Goal: Task Accomplishment & Management: Manage account settings

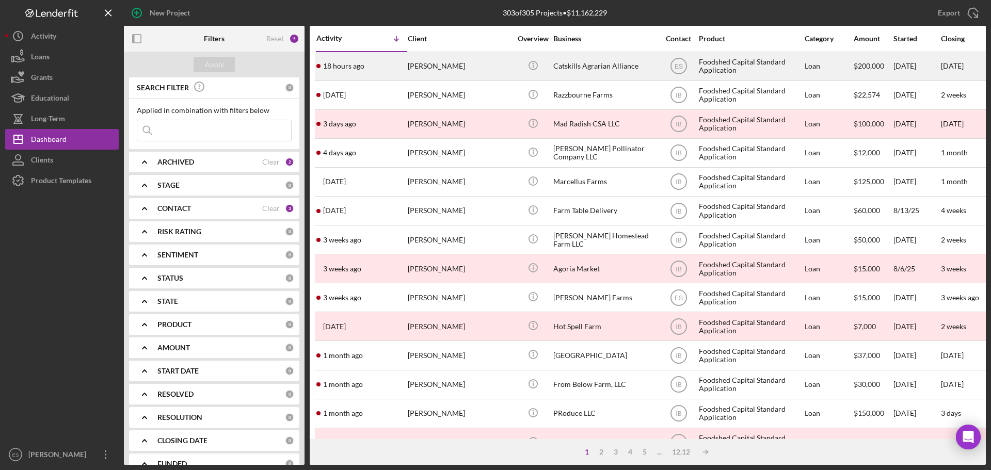
click at [470, 68] on div "[PERSON_NAME]" at bounding box center [459, 66] width 103 height 27
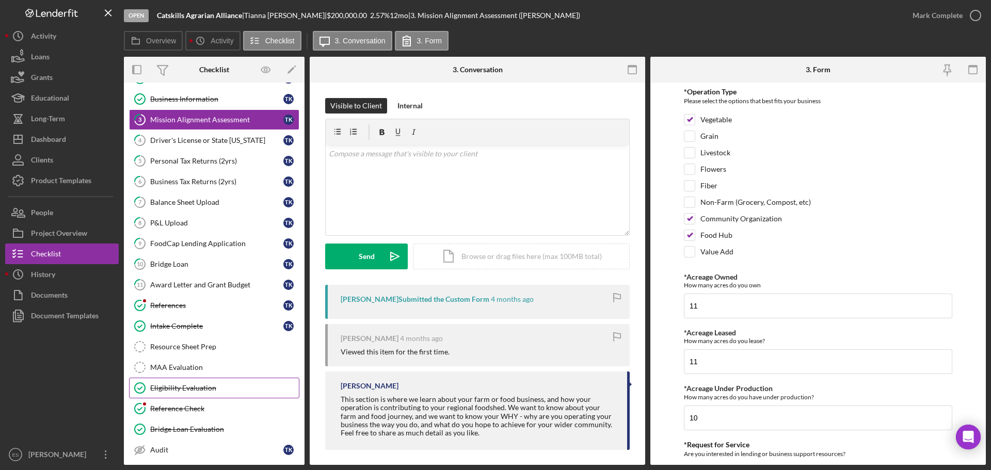
scroll to position [93, 0]
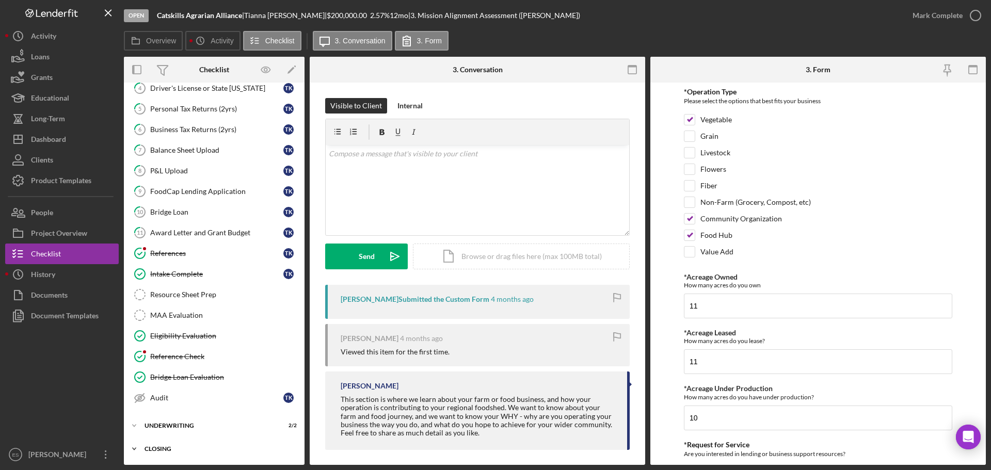
click at [216, 451] on div "Closing" at bounding box center [217, 449] width 147 height 6
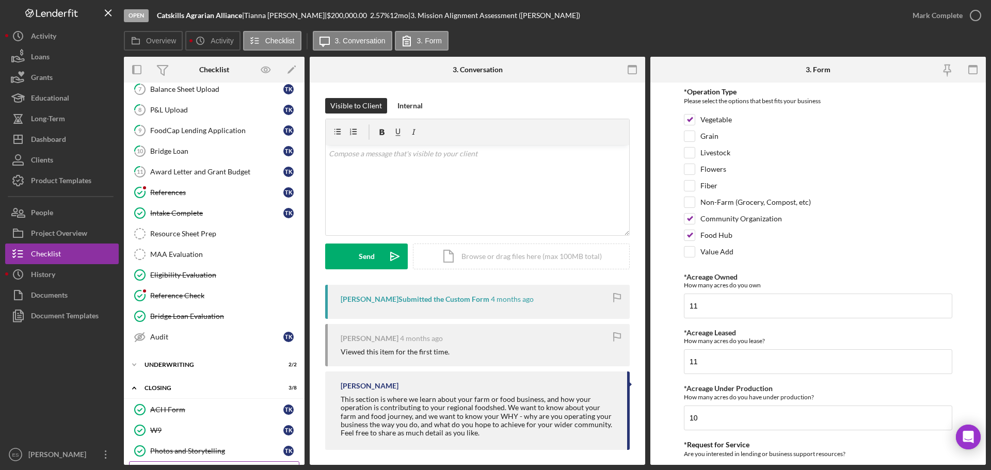
scroll to position [264, 0]
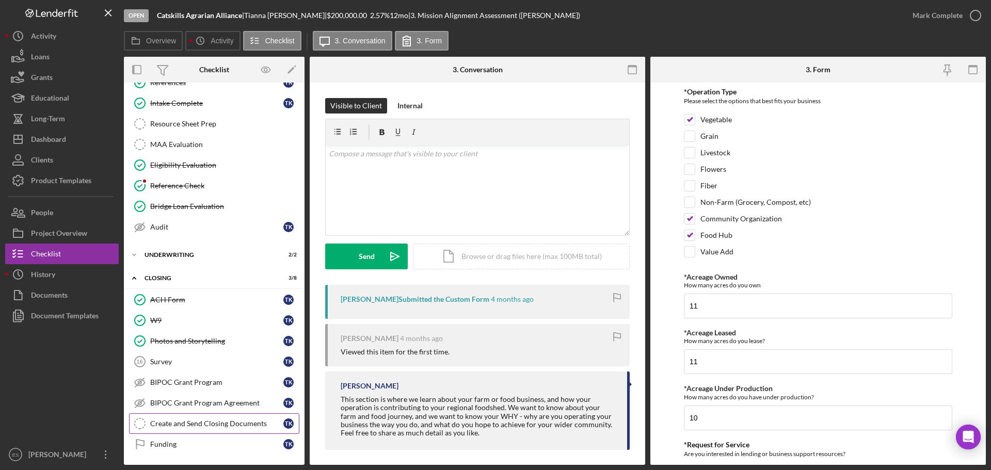
click at [227, 427] on div "Create and Send Closing Documents" at bounding box center [216, 424] width 133 height 8
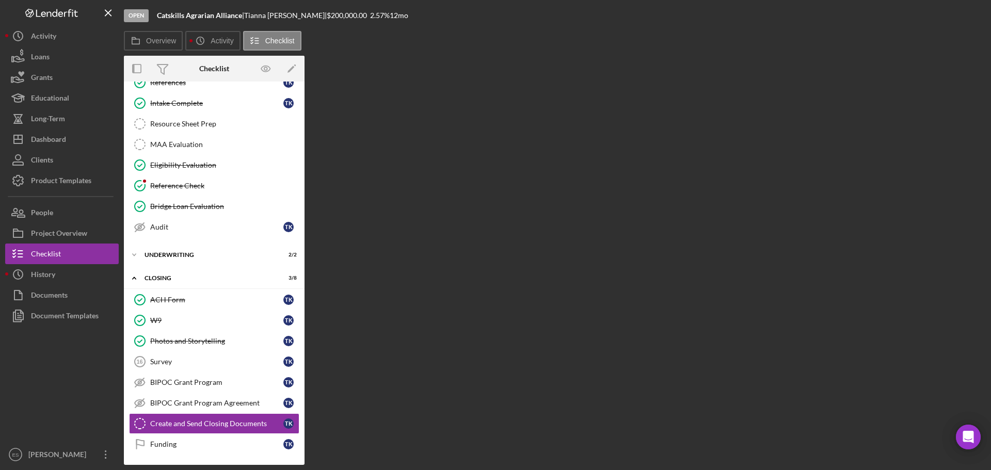
scroll to position [264, 0]
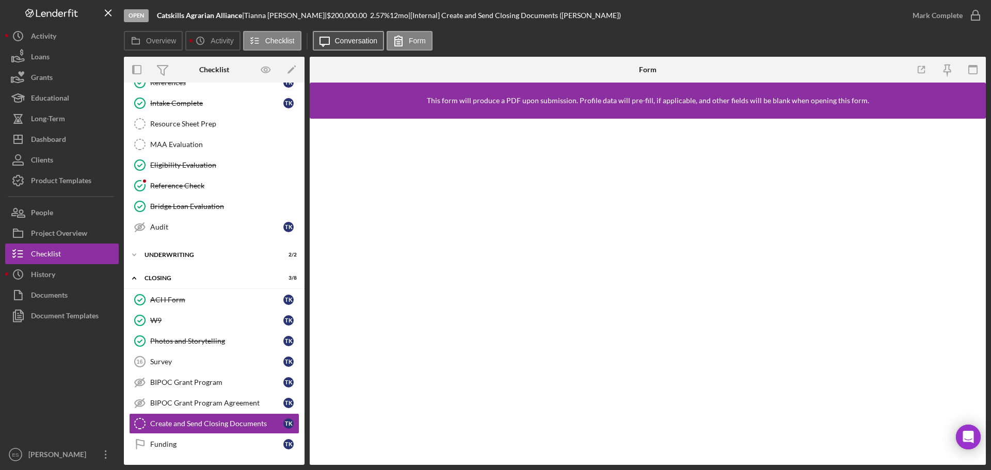
click at [353, 40] on label "Conversation" at bounding box center [356, 41] width 43 height 8
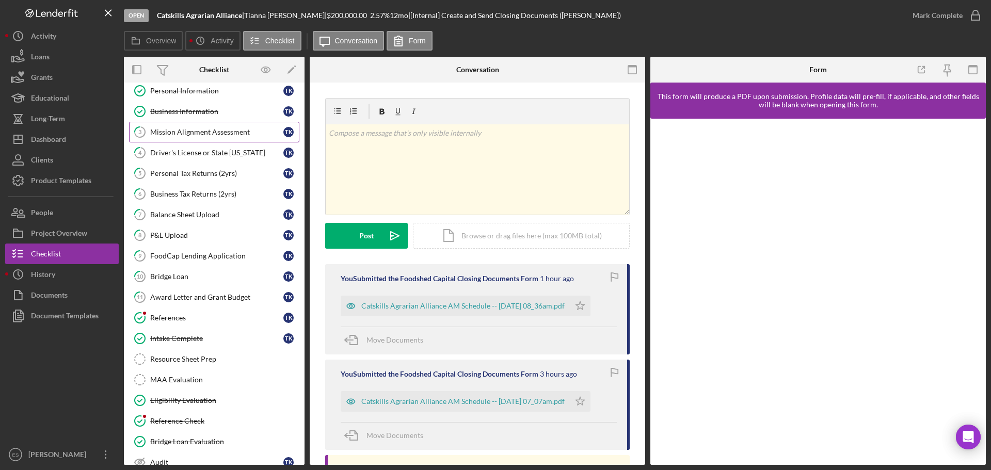
scroll to position [0, 0]
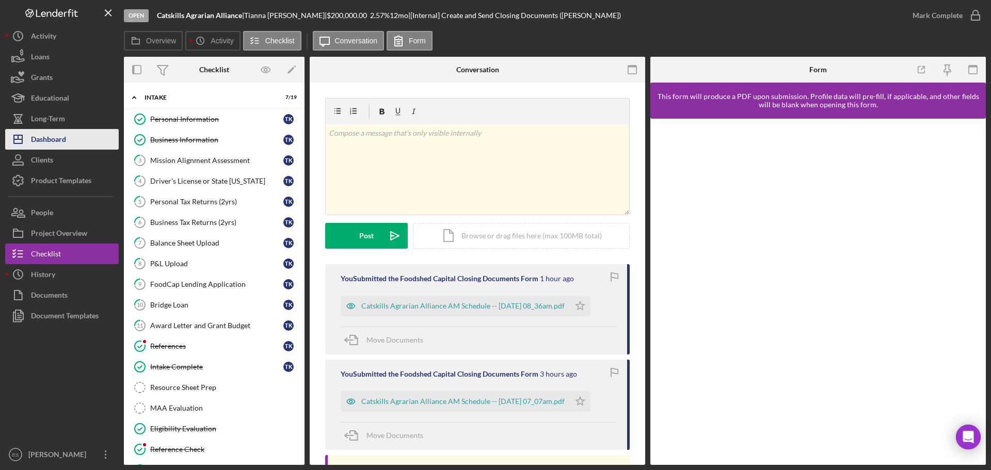
click at [47, 142] on div "Dashboard" at bounding box center [48, 140] width 35 height 23
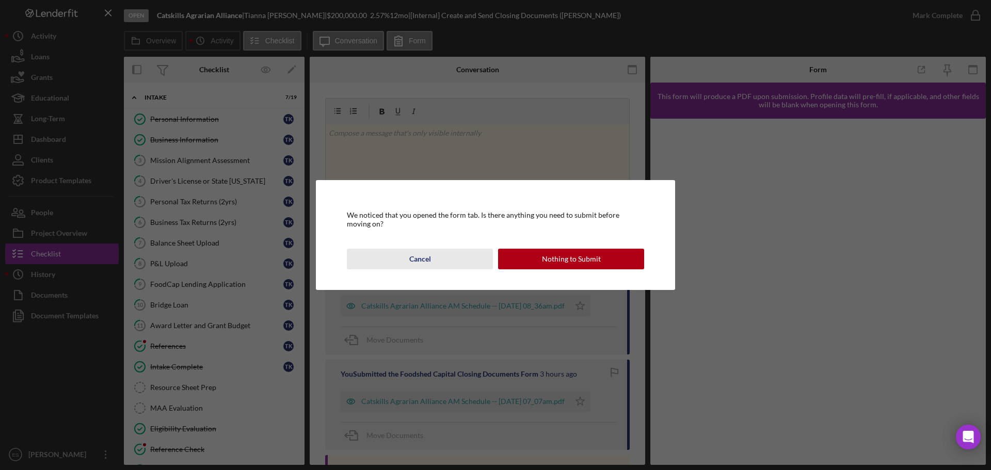
click at [431, 256] on button "Cancel" at bounding box center [420, 259] width 146 height 21
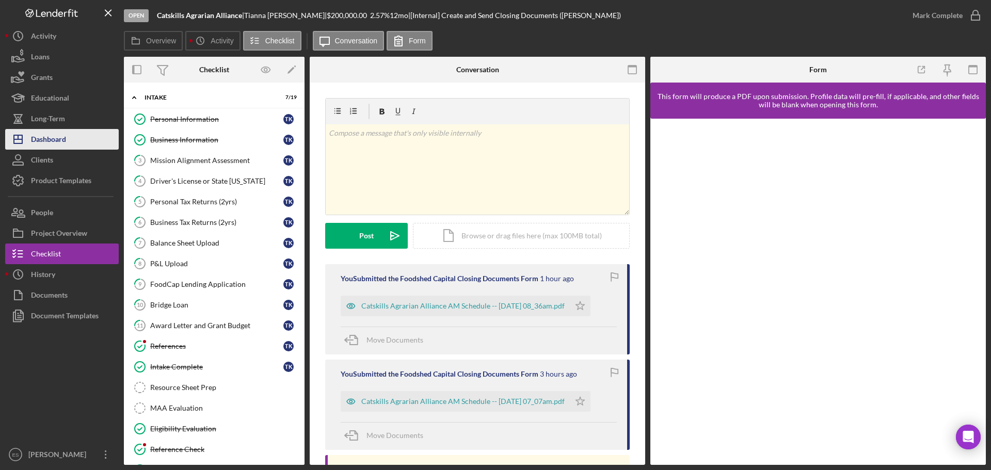
click at [54, 139] on div "Dashboard" at bounding box center [48, 140] width 35 height 23
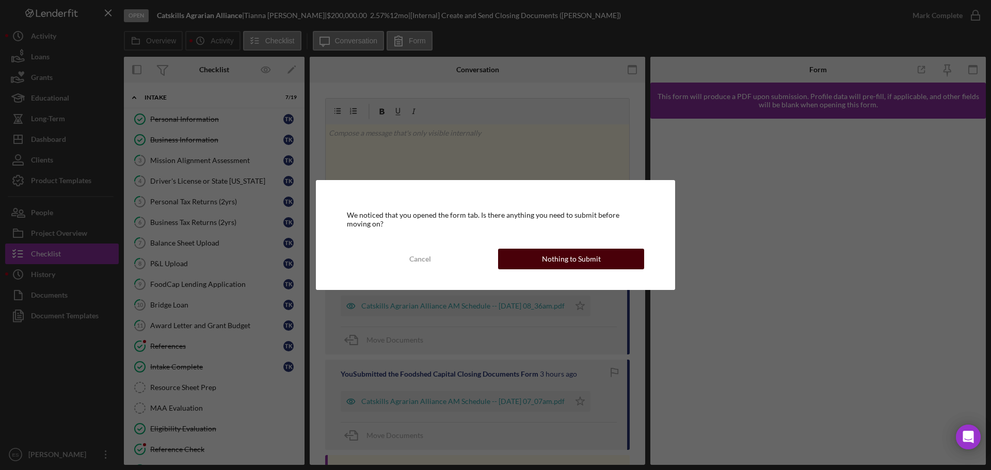
click at [535, 265] on button "Nothing to Submit" at bounding box center [571, 259] width 146 height 21
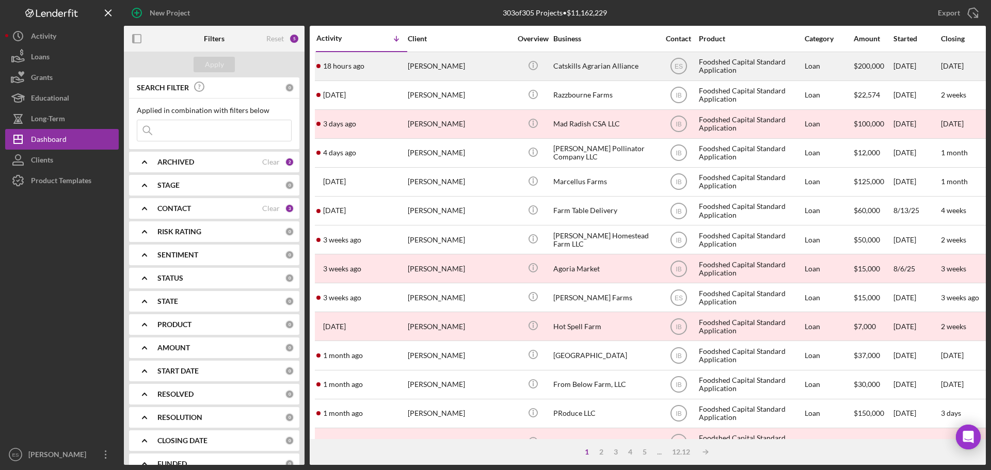
click at [498, 68] on div "[PERSON_NAME]" at bounding box center [459, 66] width 103 height 27
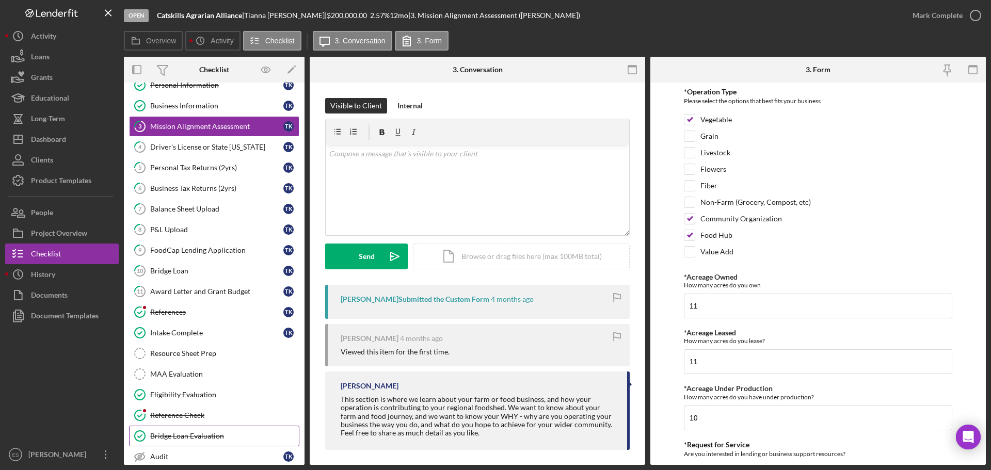
scroll to position [93, 0]
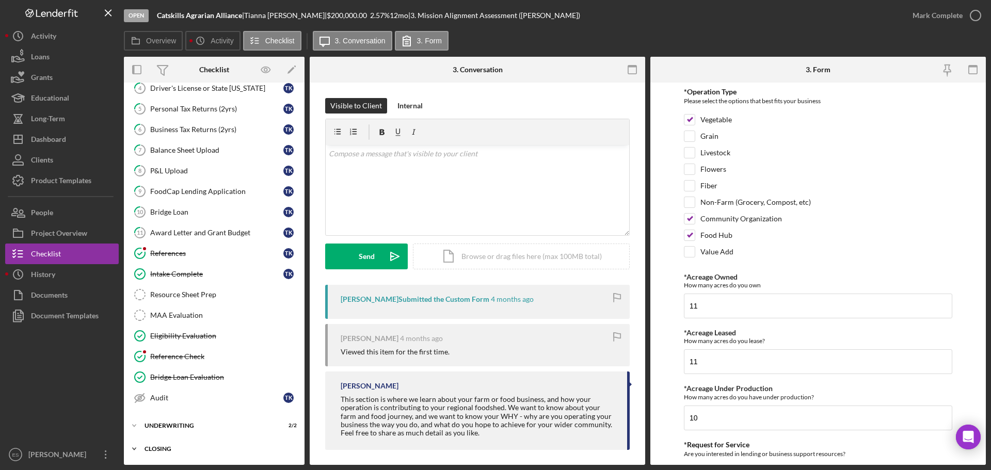
click at [189, 442] on div "Icon/Expander Closing 3 / 8" at bounding box center [214, 449] width 181 height 21
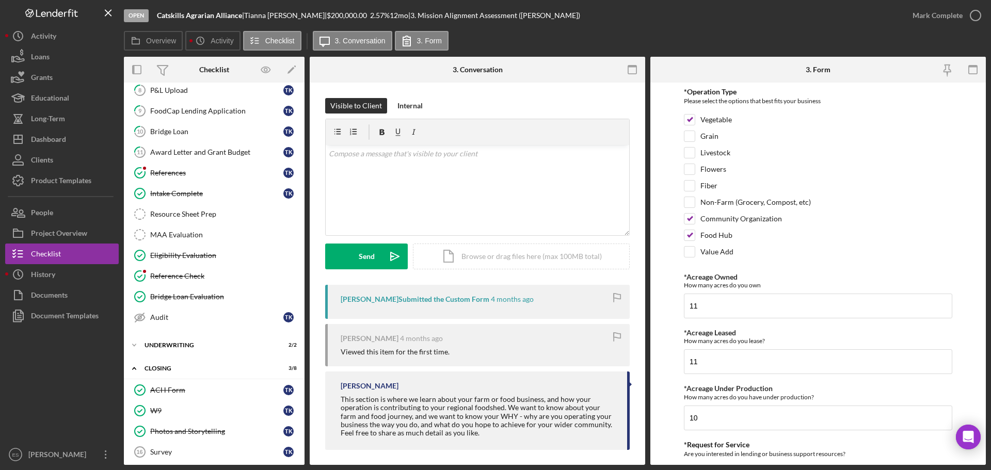
scroll to position [264, 0]
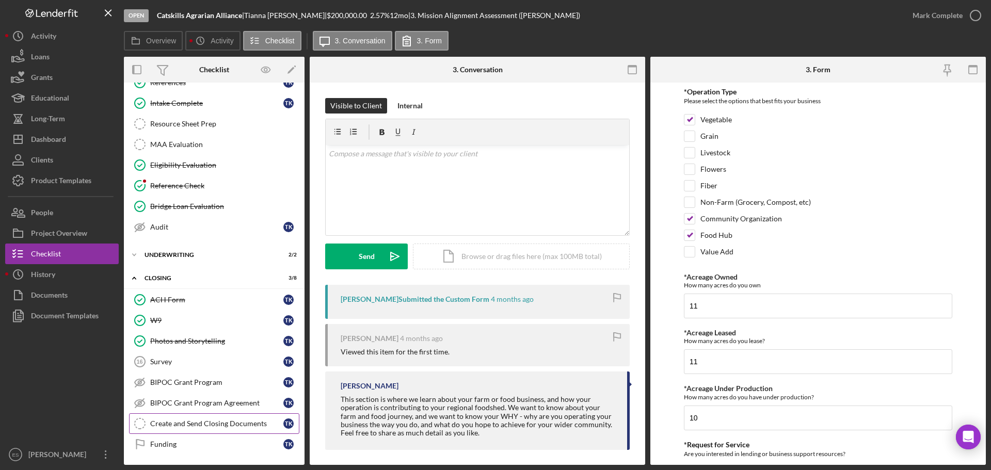
click at [213, 423] on div "Create and Send Closing Documents" at bounding box center [216, 424] width 133 height 8
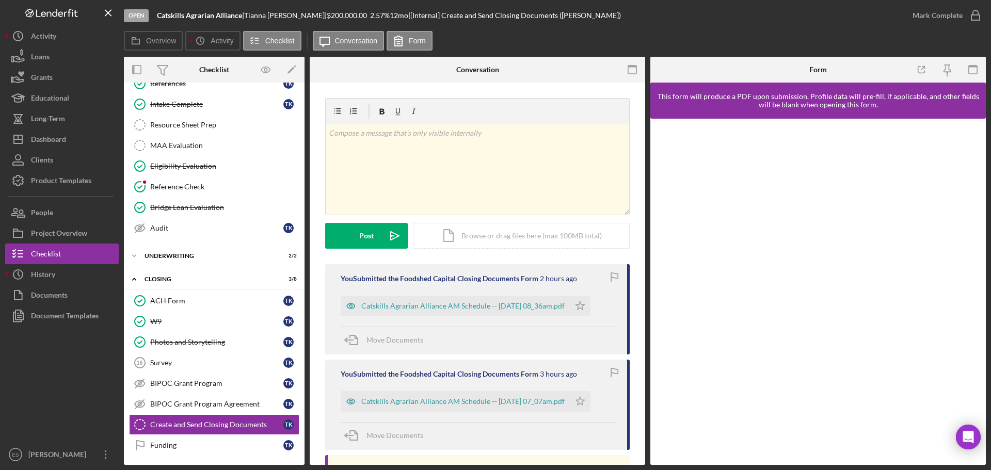
scroll to position [264, 0]
